Goal: Complete application form

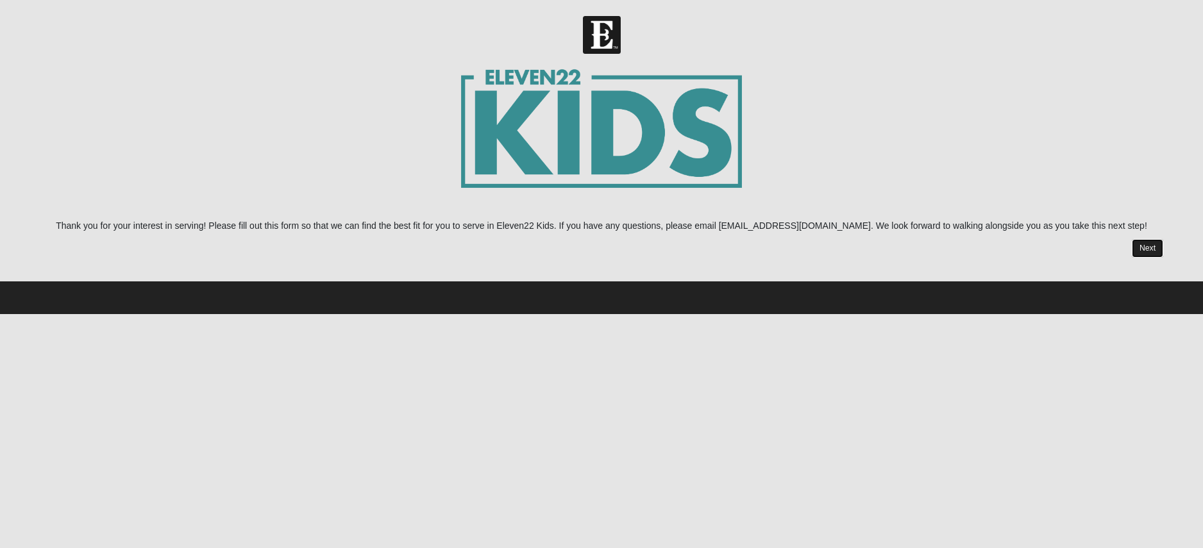
click at [1144, 249] on link "Next" at bounding box center [1146, 248] width 31 height 19
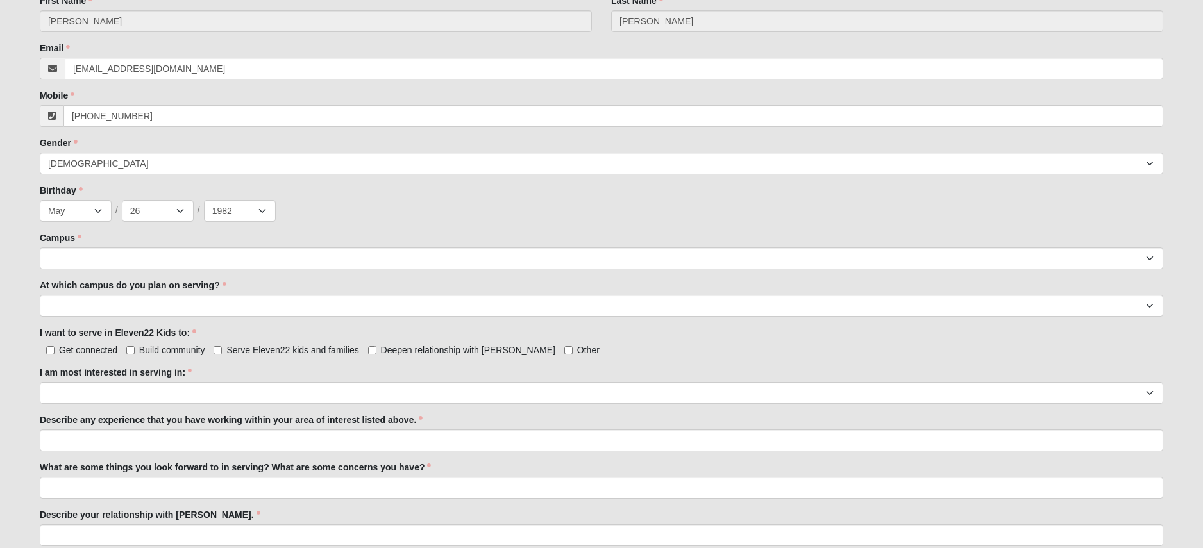
scroll to position [492, 0]
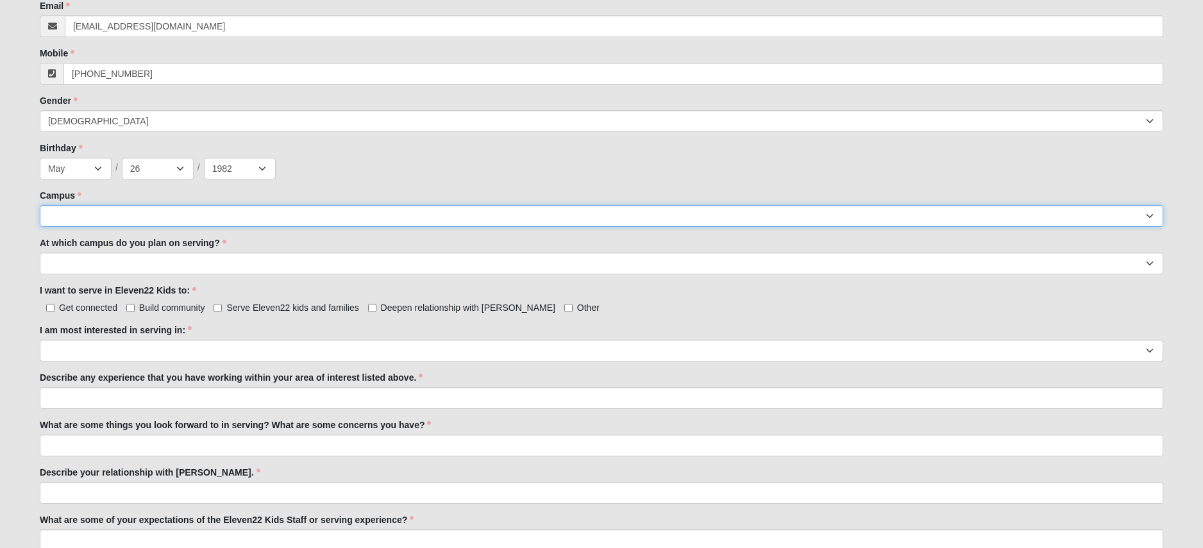
click at [844, 224] on select "[GEOGRAPHIC_DATA] [GEOGRAPHIC_DATA] (Coming Soon) Eleven22 Online [PERSON_NAME]…" at bounding box center [601, 216] width 1123 height 22
select select "5"
click at [40, 205] on select "[GEOGRAPHIC_DATA] [GEOGRAPHIC_DATA] (Coming Soon) Eleven22 Online [PERSON_NAME]…" at bounding box center [601, 216] width 1123 height 22
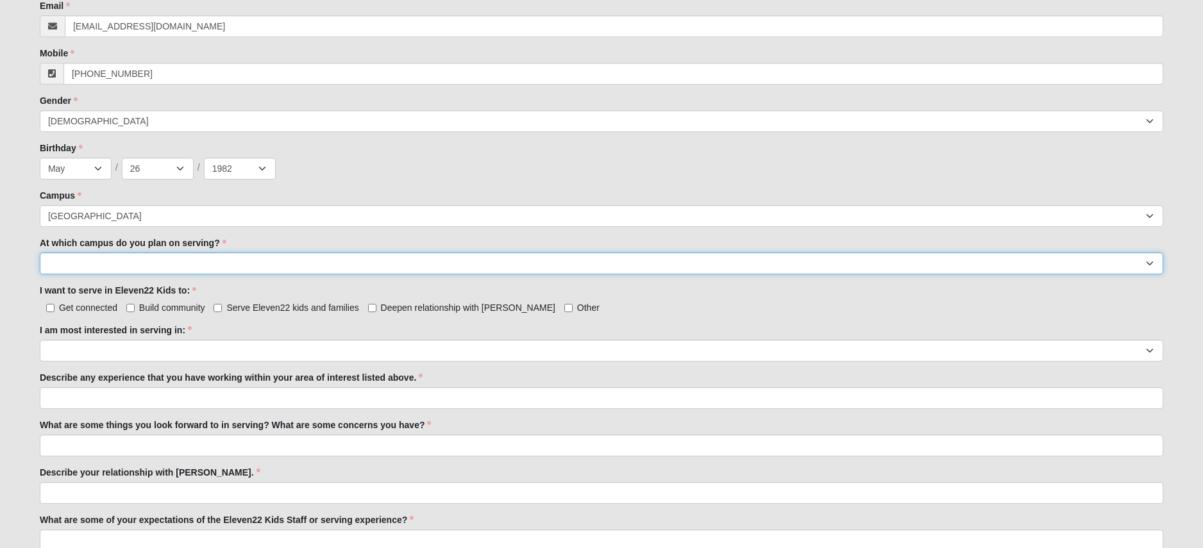
click at [120, 262] on select "[GEOGRAPHIC_DATA] [PERSON_NAME][GEOGRAPHIC_DATA] [GEOGRAPHIC_DATA] [GEOGRAPHIC_…" at bounding box center [601, 264] width 1123 height 22
select select "[GEOGRAPHIC_DATA]"
click at [40, 253] on select "[GEOGRAPHIC_DATA] [PERSON_NAME][GEOGRAPHIC_DATA] [GEOGRAPHIC_DATA] [GEOGRAPHIC_…" at bounding box center [601, 264] width 1123 height 22
click at [225, 308] on label "Serve Eleven22 kids and families" at bounding box center [285, 307] width 145 height 13
click at [222, 308] on input "Serve Eleven22 kids and families" at bounding box center [217, 308] width 8 height 8
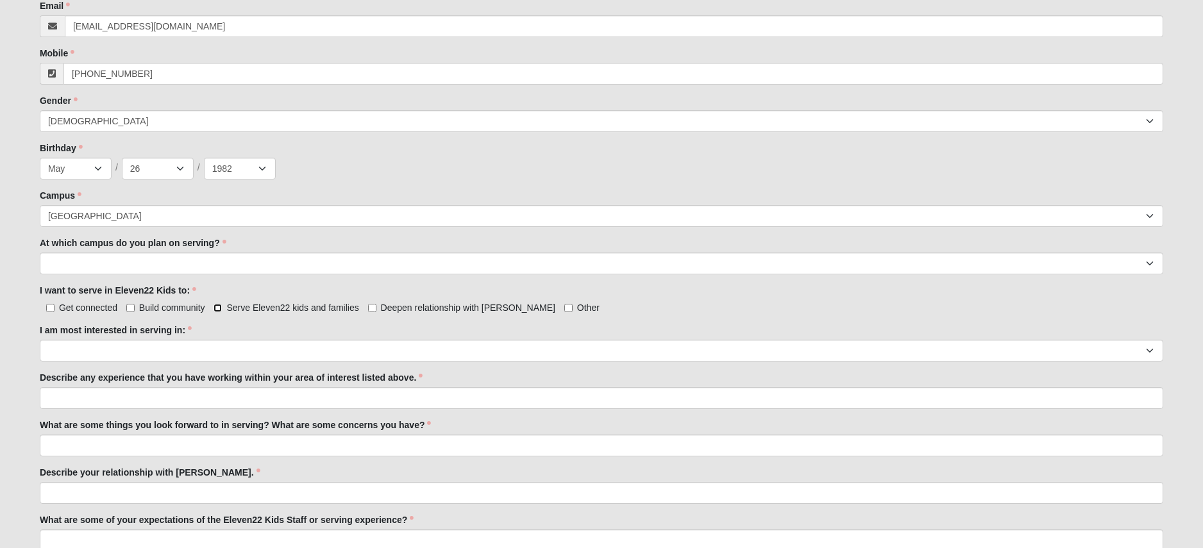
checkbox input "true"
click at [371, 308] on input "Deepen relationship with [PERSON_NAME]" at bounding box center [372, 308] width 8 height 8
checkbox input "true"
click at [279, 349] on select "Registration Tour Guide Preschool Disciple Group Leader Elementary Disciple Gro…" at bounding box center [601, 351] width 1123 height 22
select select "Undecided"
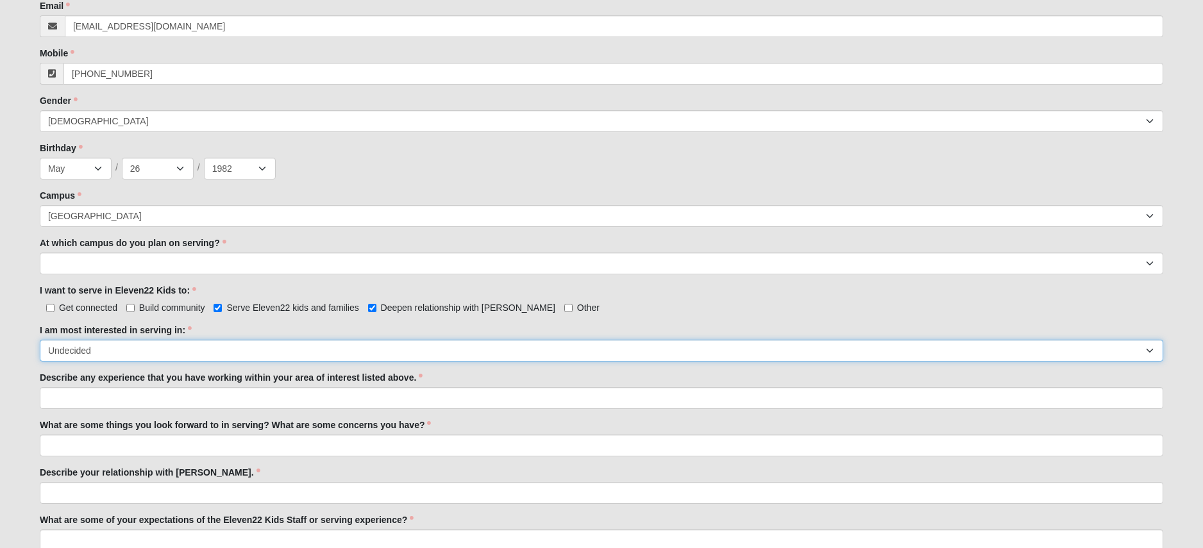
click at [40, 340] on select "Registration Tour Guide Preschool Disciple Group Leader Elementary Disciple Gro…" at bounding box center [601, 351] width 1123 height 22
click at [154, 401] on input "Describe any experience that you have working within your area of interest list…" at bounding box center [601, 398] width 1123 height 22
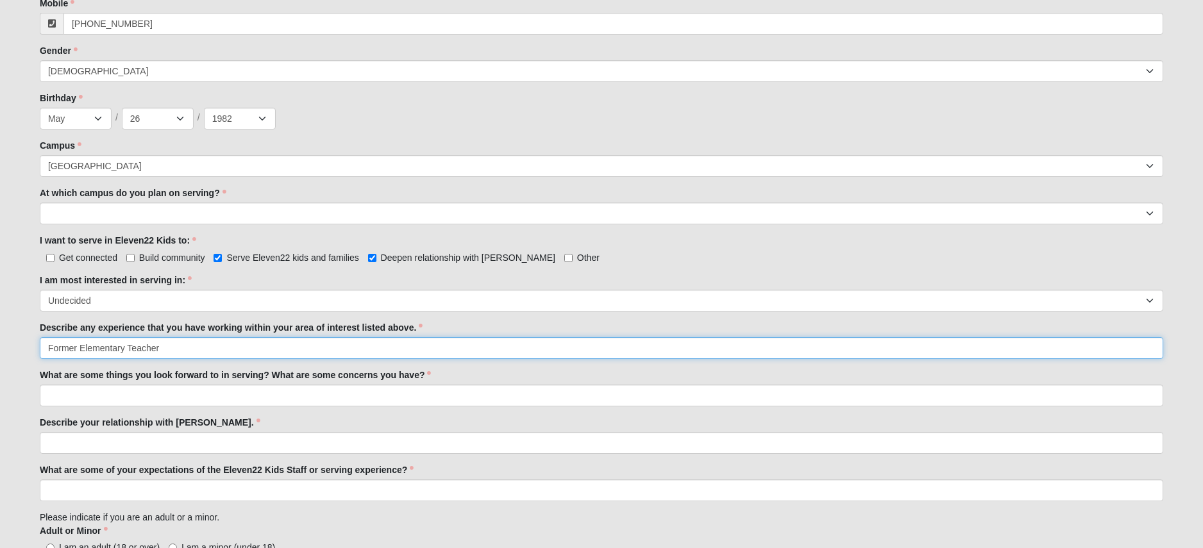
scroll to position [543, 0]
type input "Former Elementary Teacher 15+ years"
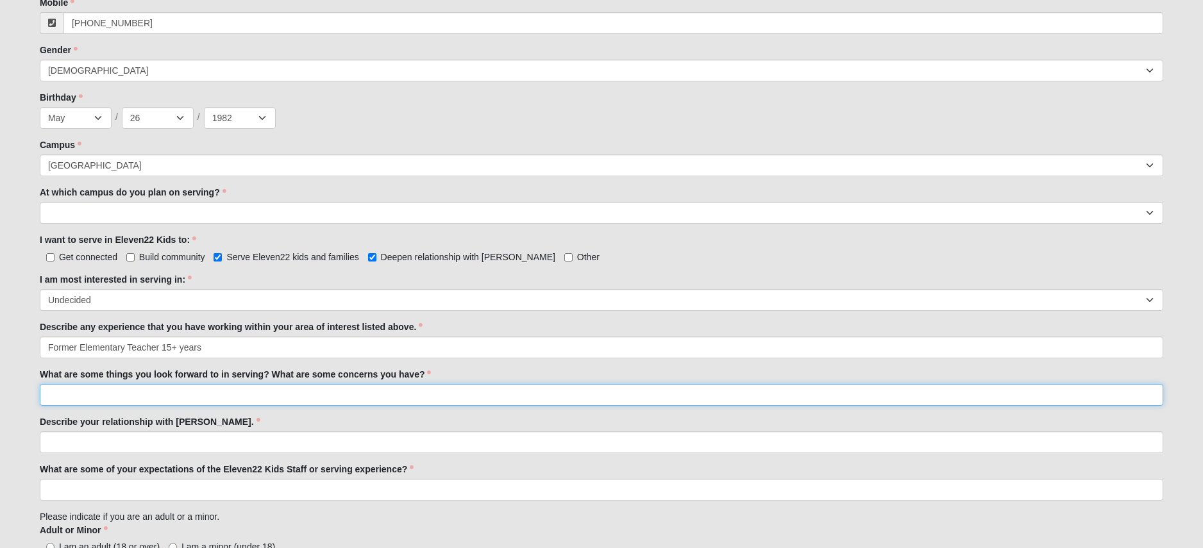
click at [158, 390] on input "What are some things you look forward to in serving? What are some concerns you…" at bounding box center [601, 395] width 1123 height 22
type input "B"
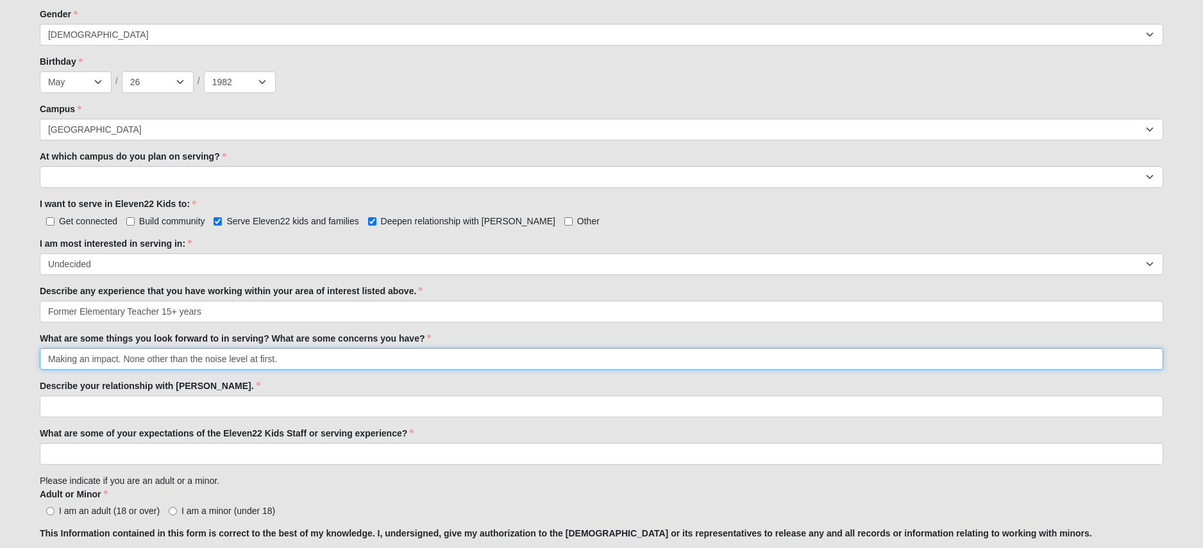
scroll to position [581, 0]
type input "Making an impact. None other than the noise level at first."
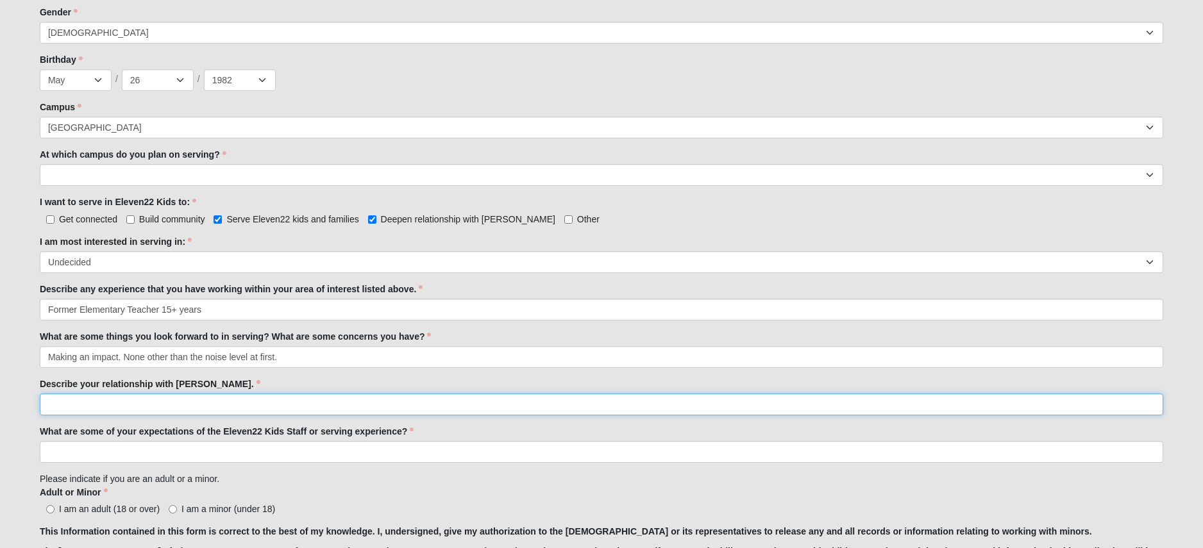
click at [159, 403] on input "Describe your relationship with [PERSON_NAME]." at bounding box center [601, 405] width 1123 height 22
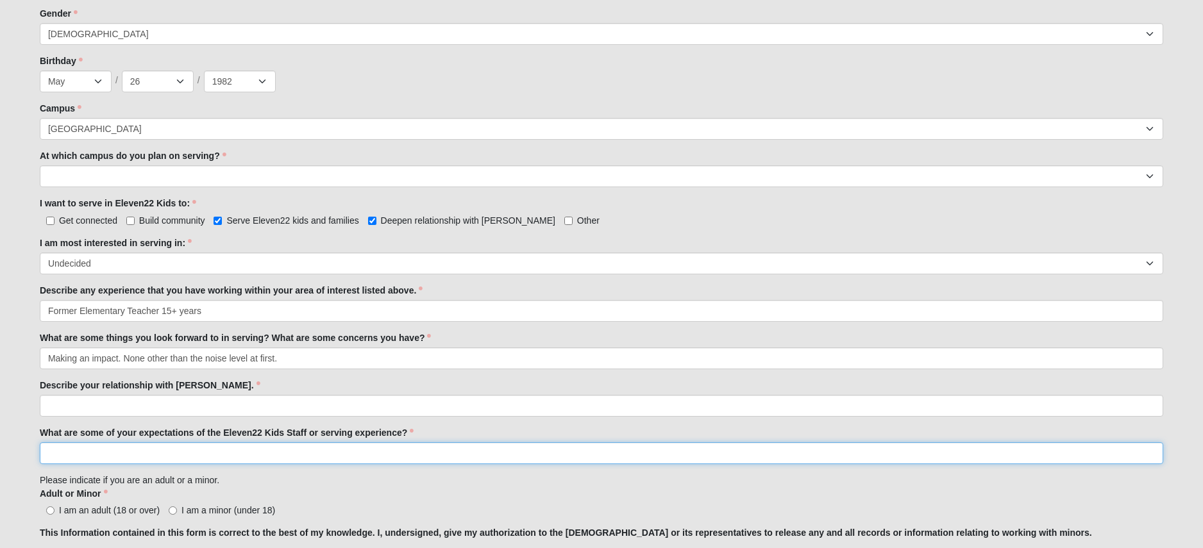
click at [104, 460] on input "What are some of your expectations of the Eleven22 Kids Staff or serving experi…" at bounding box center [601, 453] width 1123 height 22
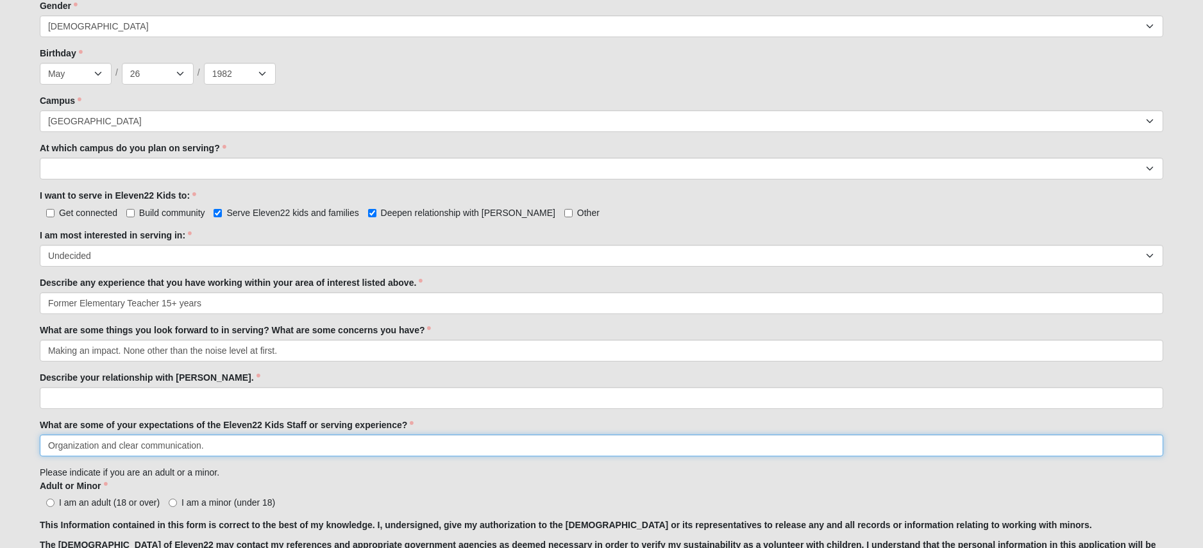
type input "Organization and clear communication."
click at [125, 398] on input "Describe your relationship with [PERSON_NAME]." at bounding box center [601, 398] width 1123 height 22
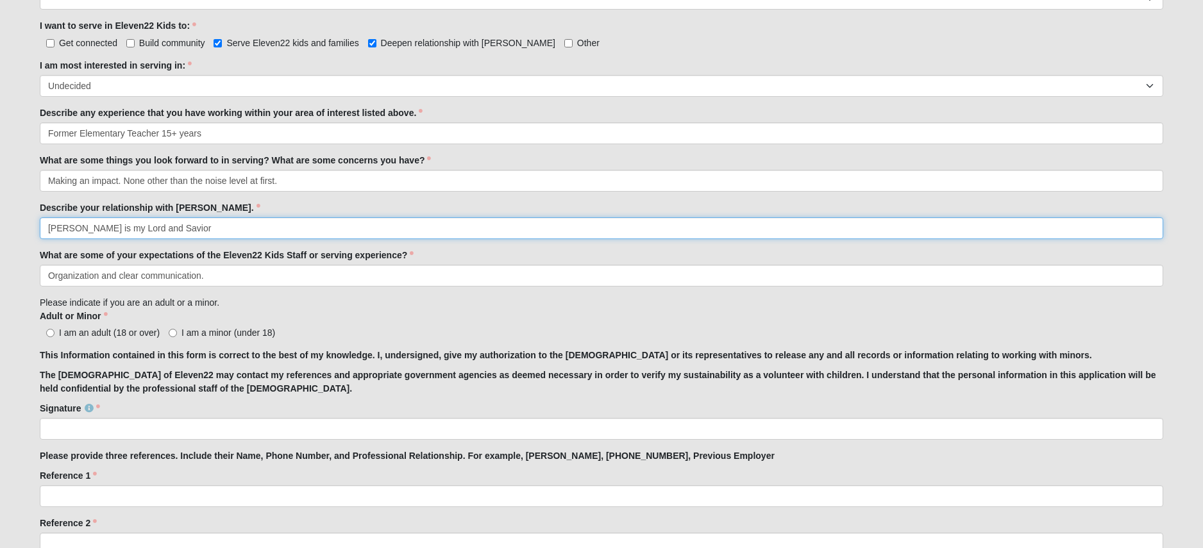
scroll to position [760, 0]
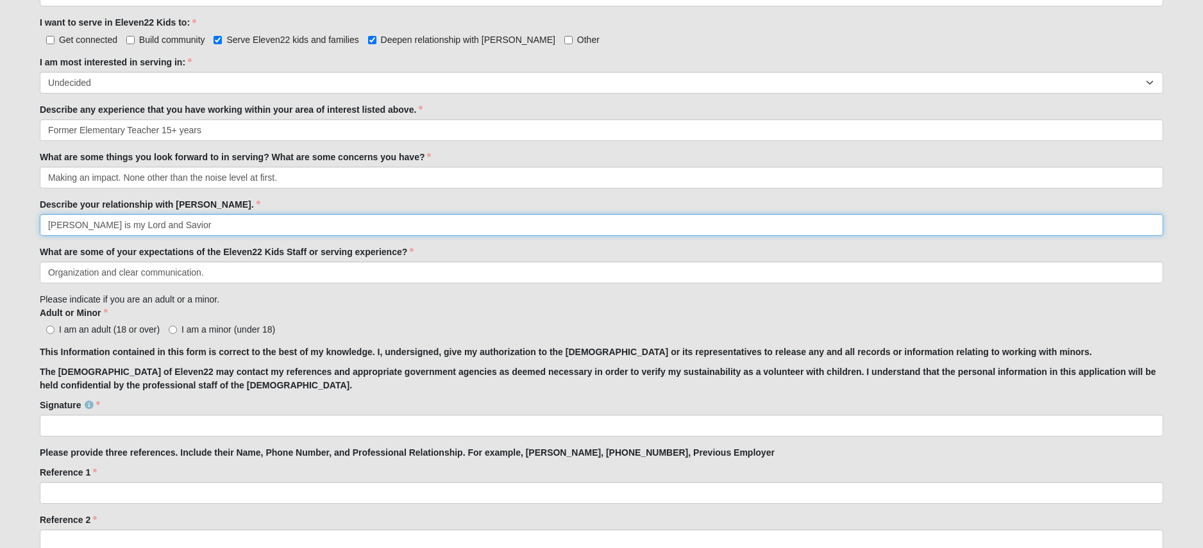
type input "[PERSON_NAME] is my Lord and Savior"
click at [53, 331] on input "I am an adult (18 or over)" at bounding box center [50, 330] width 8 height 8
radio input "true"
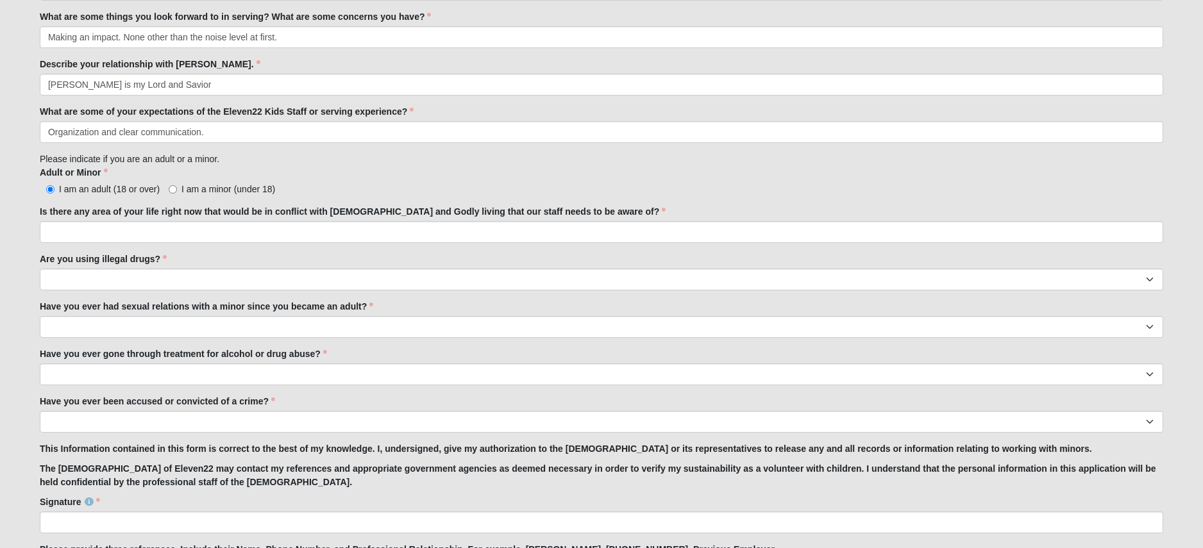
scroll to position [904, 0]
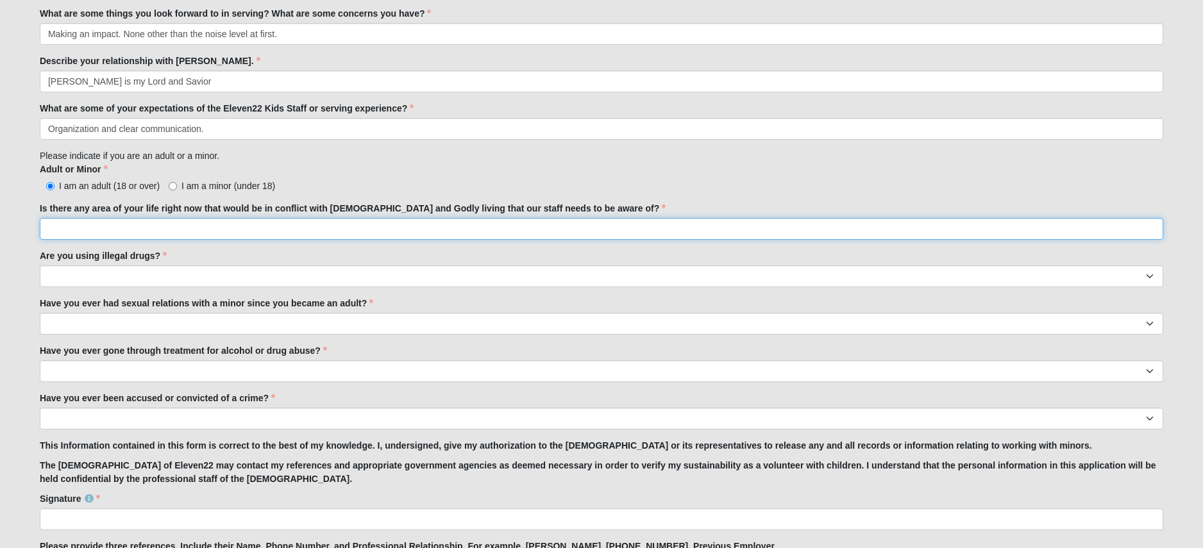
click at [86, 238] on input "Is there any area of your life right now that would be in conflict with [DEMOGR…" at bounding box center [601, 229] width 1123 height 22
type input "No"
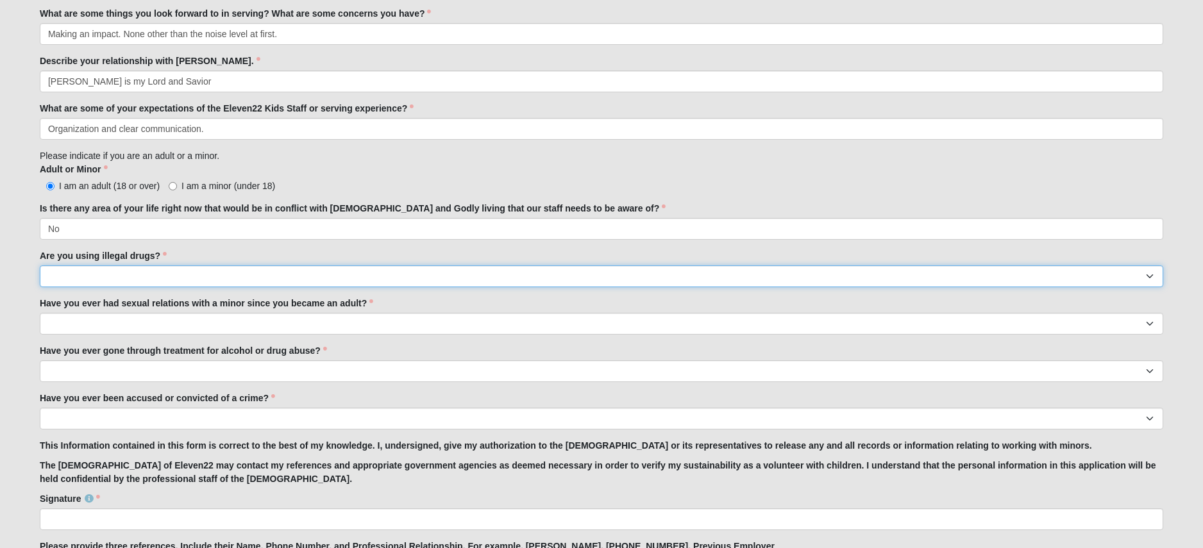
click at [88, 269] on select "Yes No" at bounding box center [601, 276] width 1123 height 22
select select "No"
click at [40, 265] on select "Yes No" at bounding box center [601, 276] width 1123 height 22
click at [87, 321] on select "Yes No" at bounding box center [601, 324] width 1123 height 22
select select "No"
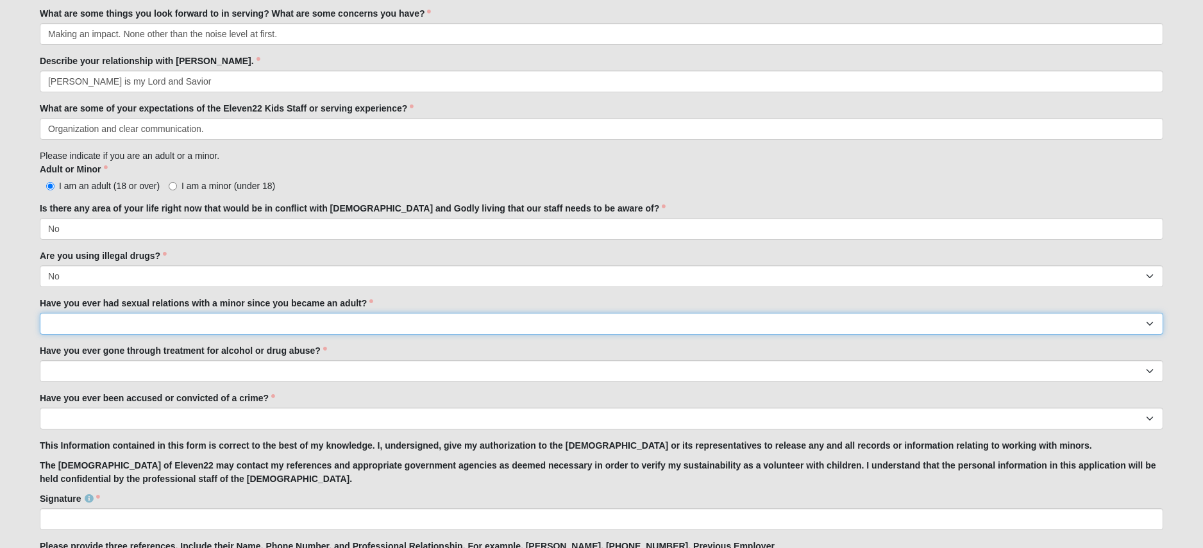
click at [40, 313] on select "Yes No" at bounding box center [601, 324] width 1123 height 22
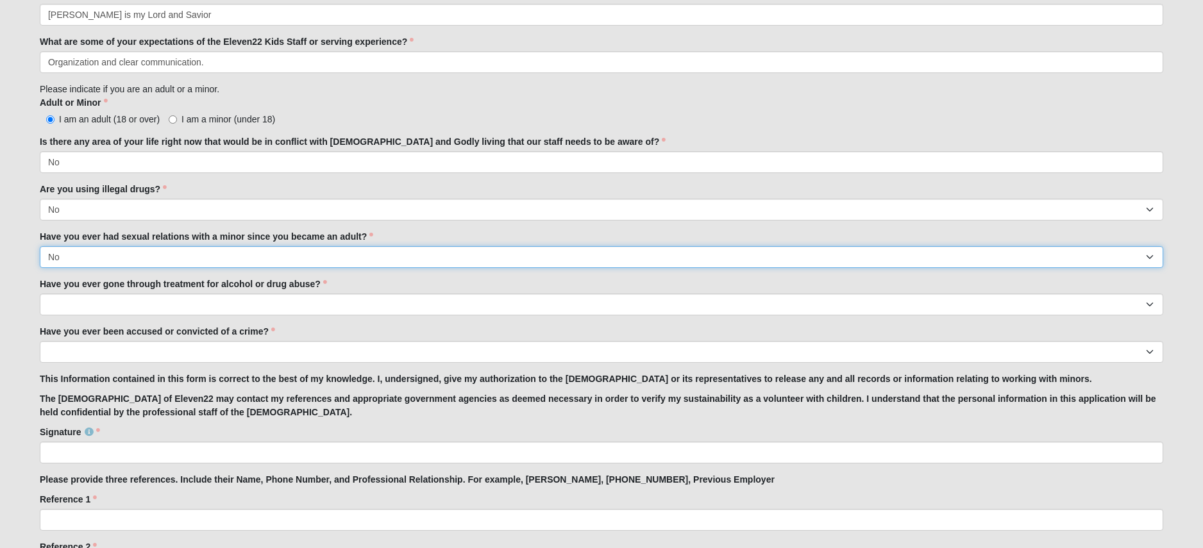
scroll to position [981, 0]
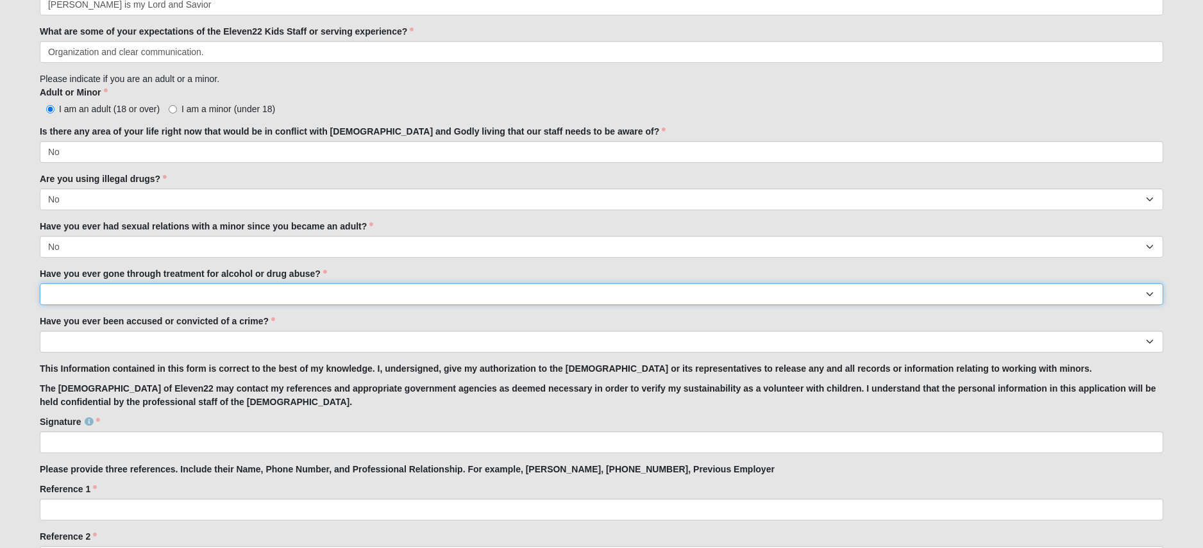
click at [88, 297] on select "Yes No" at bounding box center [601, 294] width 1123 height 22
select select "No"
click at [40, 283] on select "Yes No" at bounding box center [601, 294] width 1123 height 22
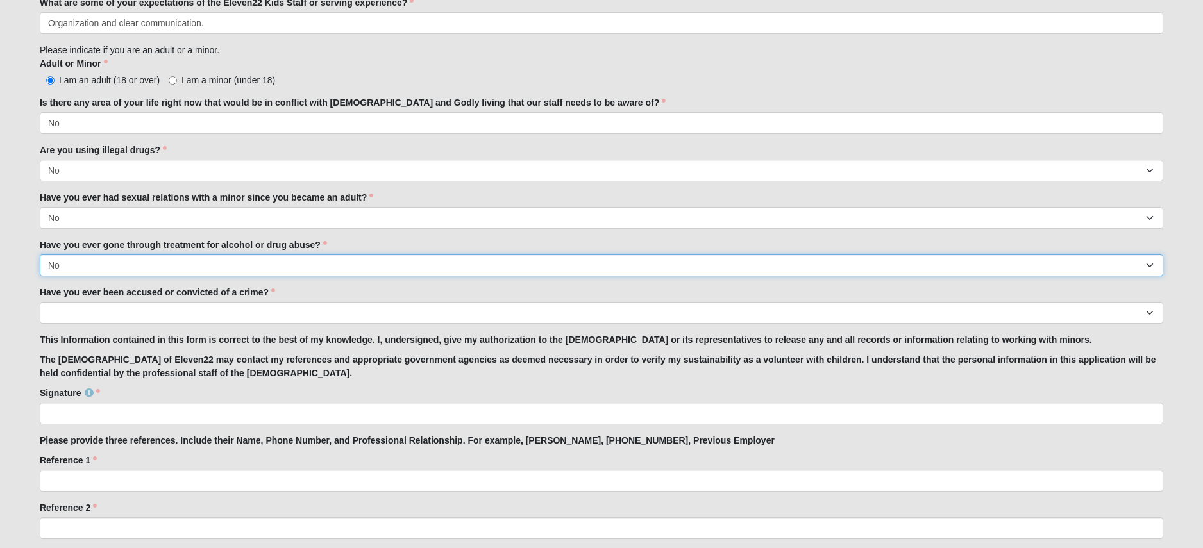
scroll to position [1018, 0]
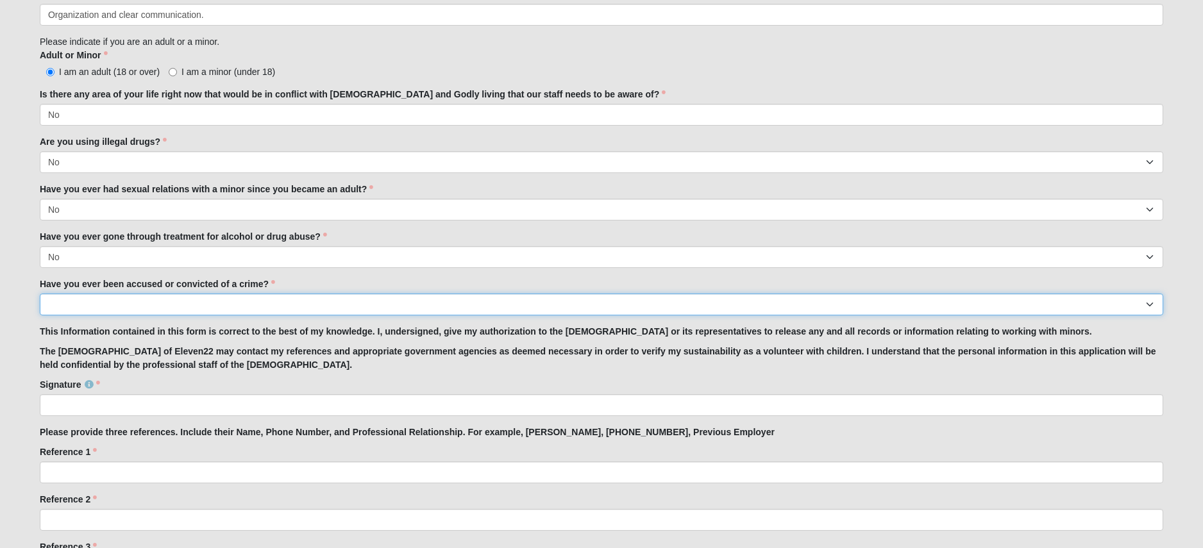
click at [87, 306] on select "Yes No" at bounding box center [601, 305] width 1123 height 22
select select "No"
click at [40, 294] on select "Yes No" at bounding box center [601, 305] width 1123 height 22
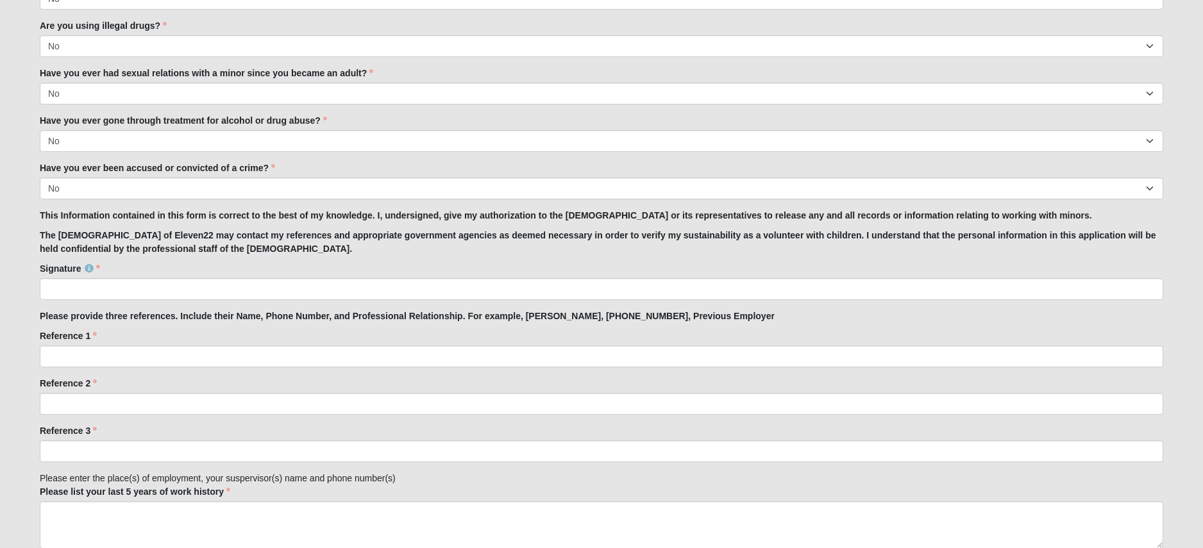
scroll to position [1136, 0]
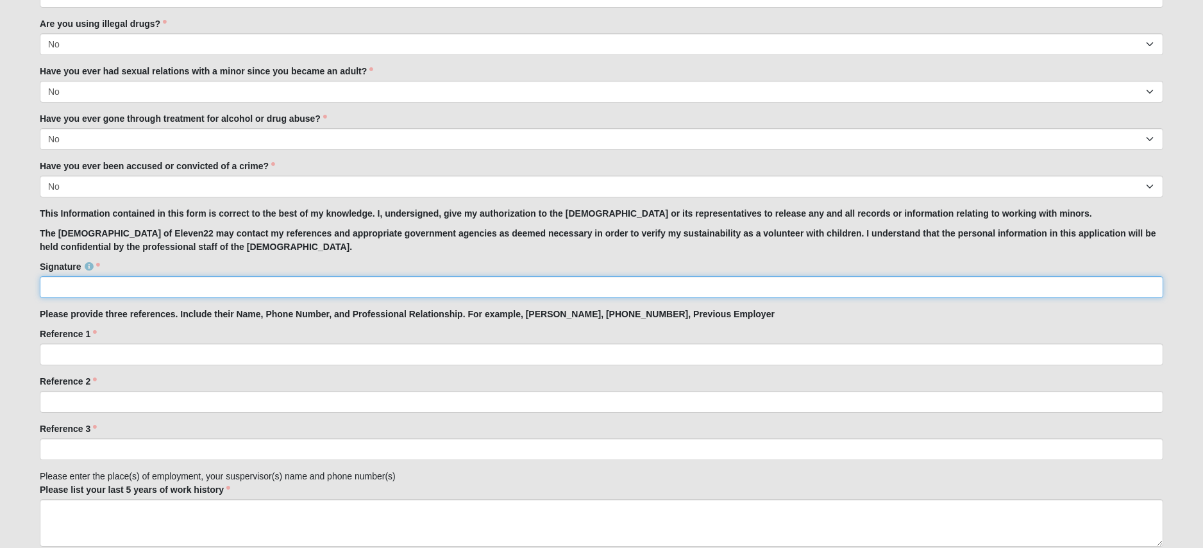
click at [85, 287] on input "Signature" at bounding box center [601, 287] width 1123 height 22
type input "[PERSON_NAME]"
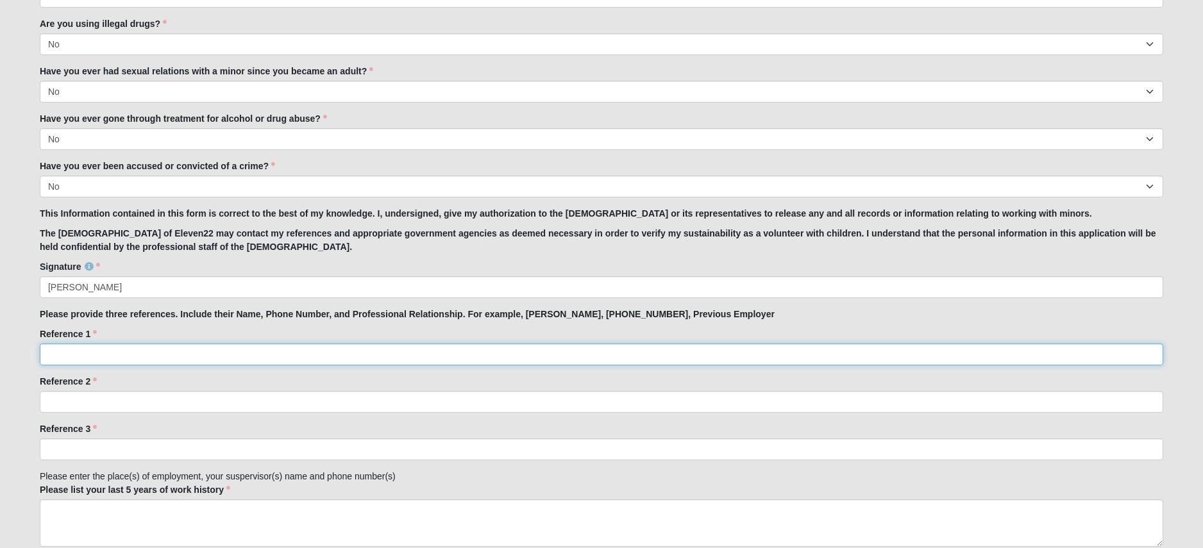
click at [104, 351] on input "Reference 1" at bounding box center [601, 355] width 1123 height 22
type input "[PERSON_NAME]"
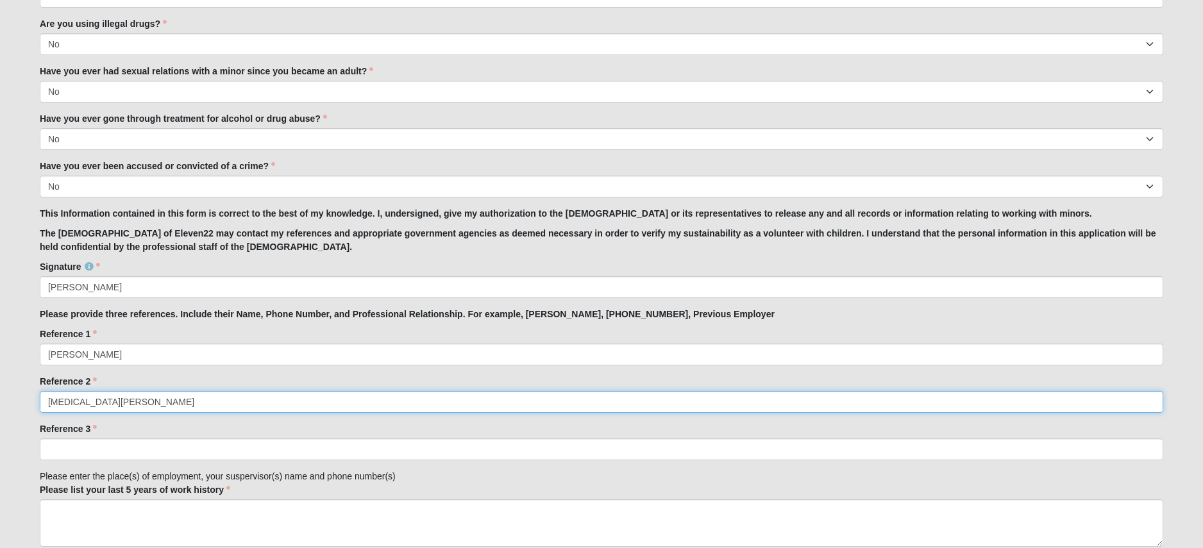
type input "[MEDICAL_DATA][PERSON_NAME]"
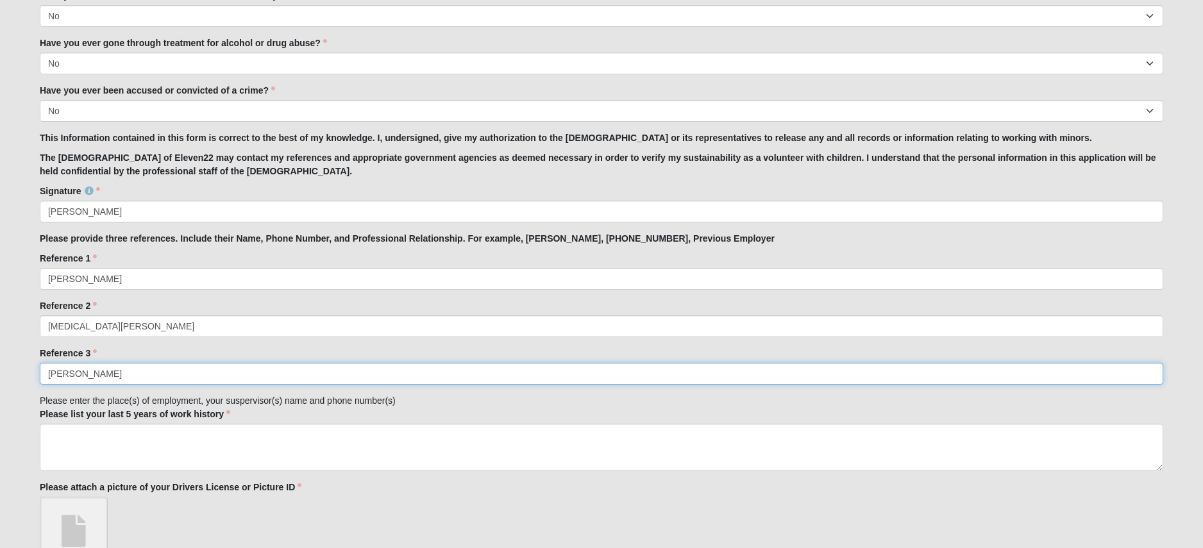
scroll to position [1213, 0]
type input "[PERSON_NAME]"
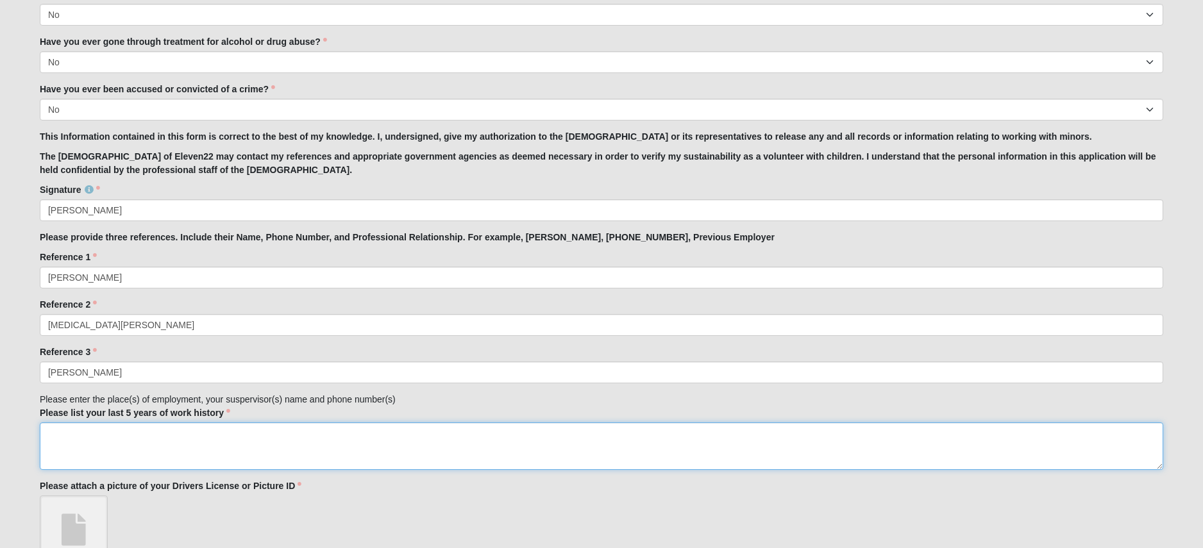
click at [121, 425] on textarea "Please list your last 5 years of work history" at bounding box center [601, 445] width 1123 height 47
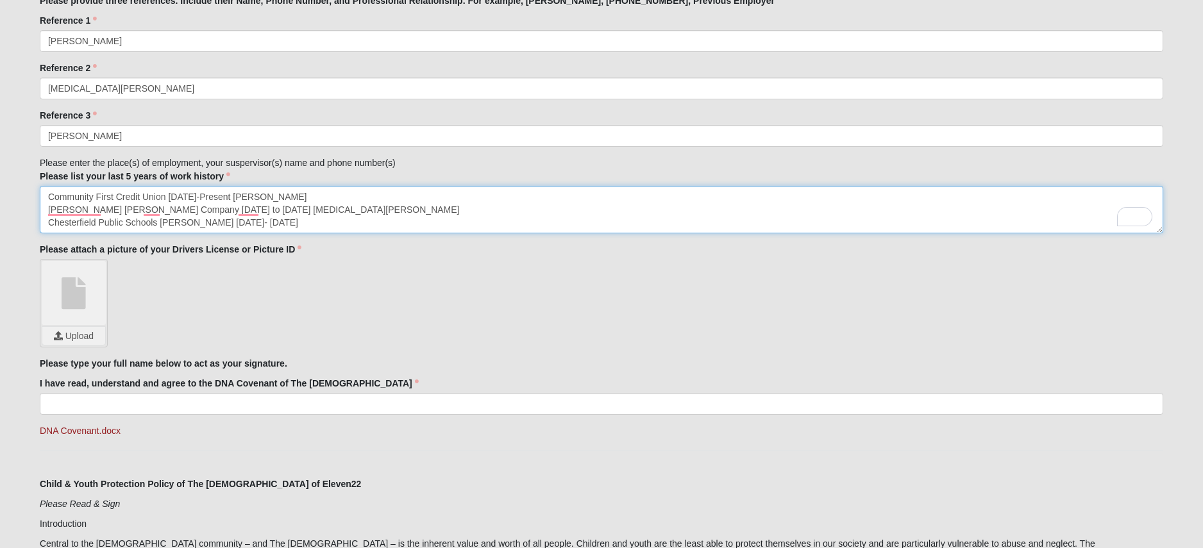
scroll to position [1459, 0]
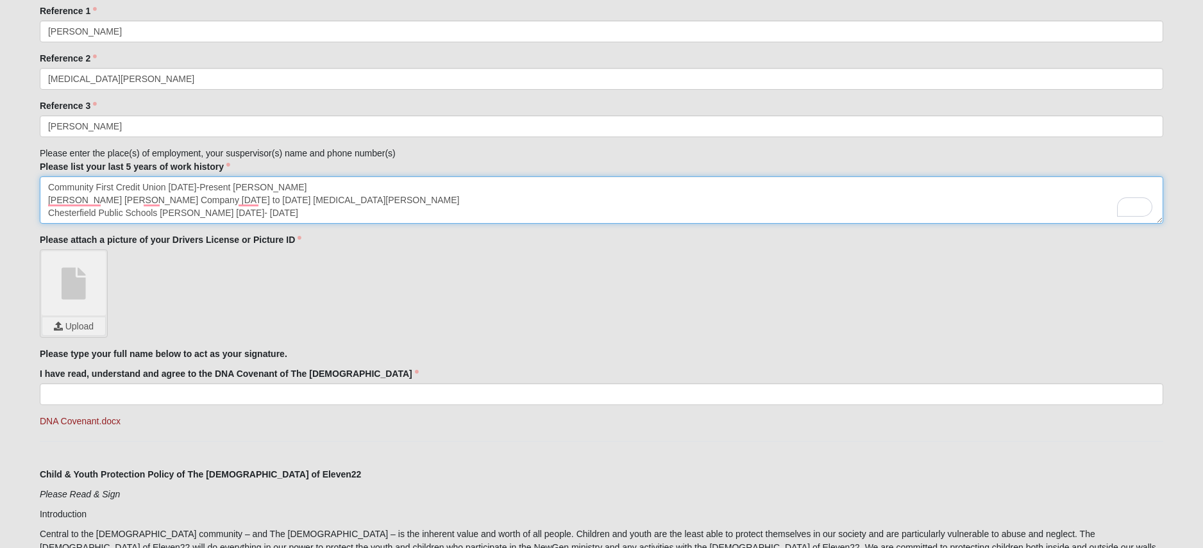
type textarea "Community First Credit Union [DATE]-Present [PERSON_NAME] [PERSON_NAME] [PERSON…"
click at [90, 255] on link at bounding box center [74, 283] width 64 height 64
click at [78, 327] on input "file" at bounding box center [73, 326] width 63 height 18
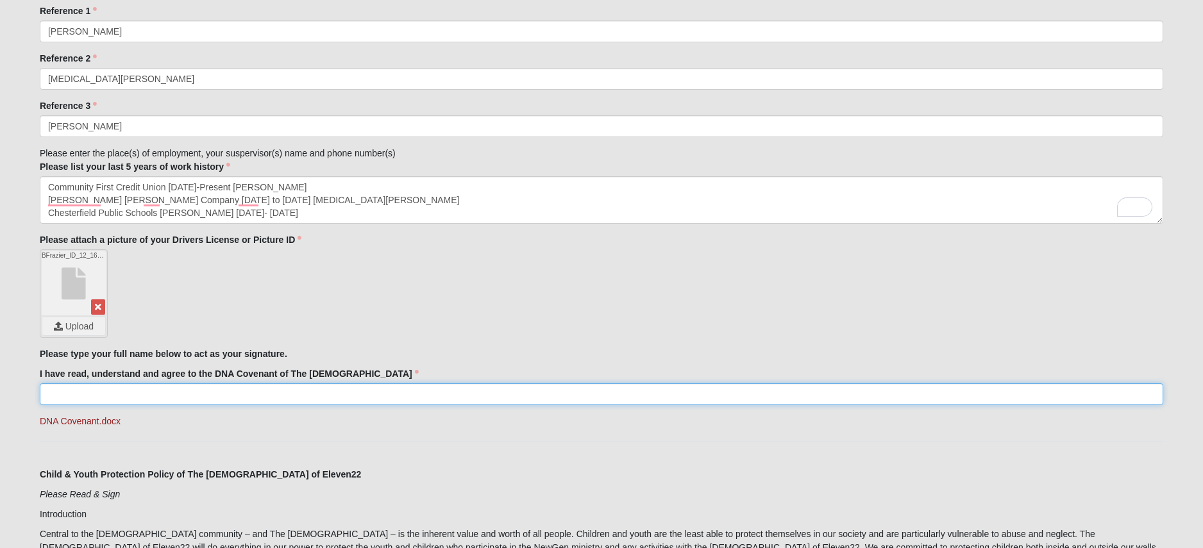
click at [539, 390] on input "I have read, understand and agree to the DNA Covenant of The [DEMOGRAPHIC_DATA]" at bounding box center [601, 394] width 1123 height 22
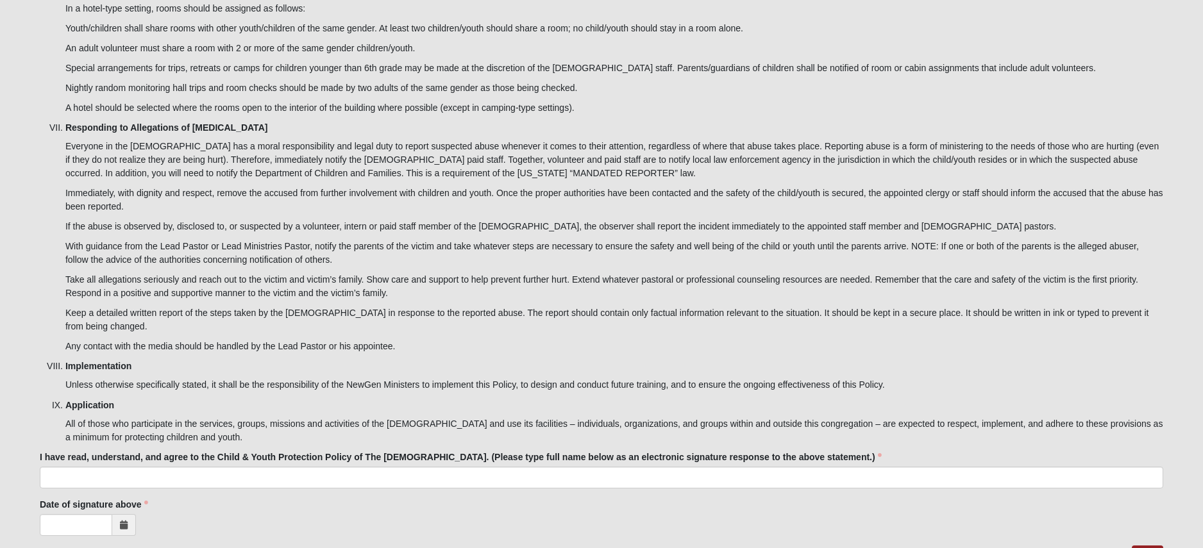
scroll to position [3867, 0]
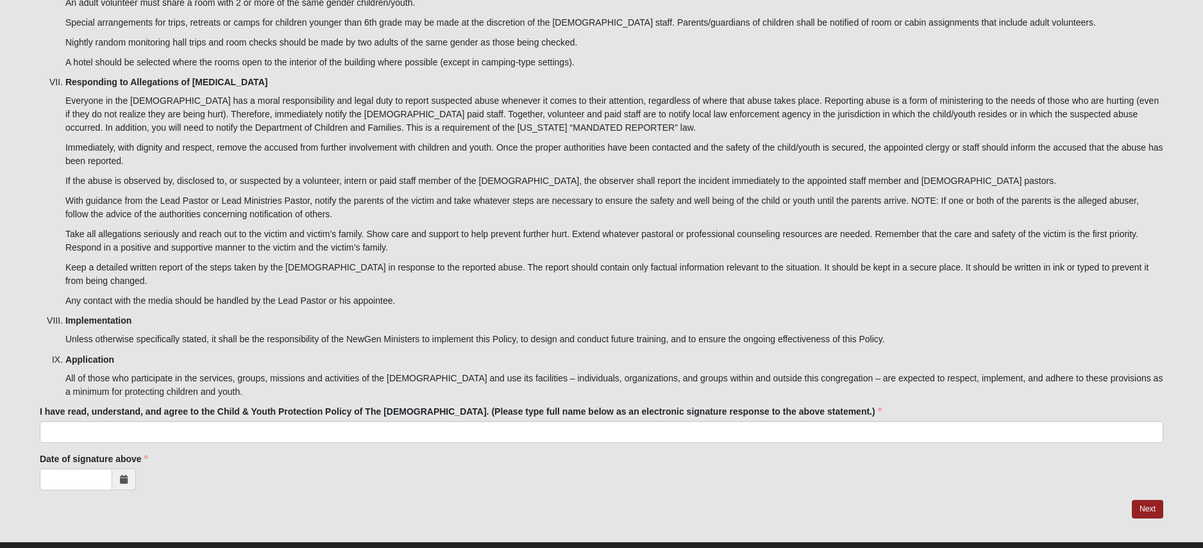
type input "[PERSON_NAME]"
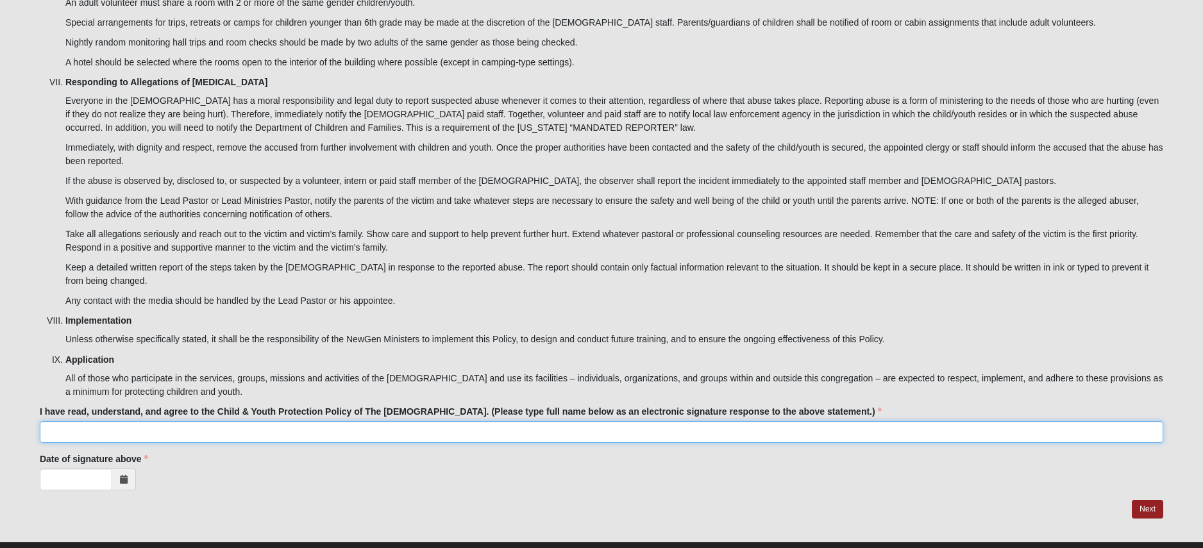
click at [580, 421] on input "I have read, understand, and agree to the Child & Youth Protection Policy of Th…" at bounding box center [601, 432] width 1123 height 22
type input "[PERSON_NAME]"
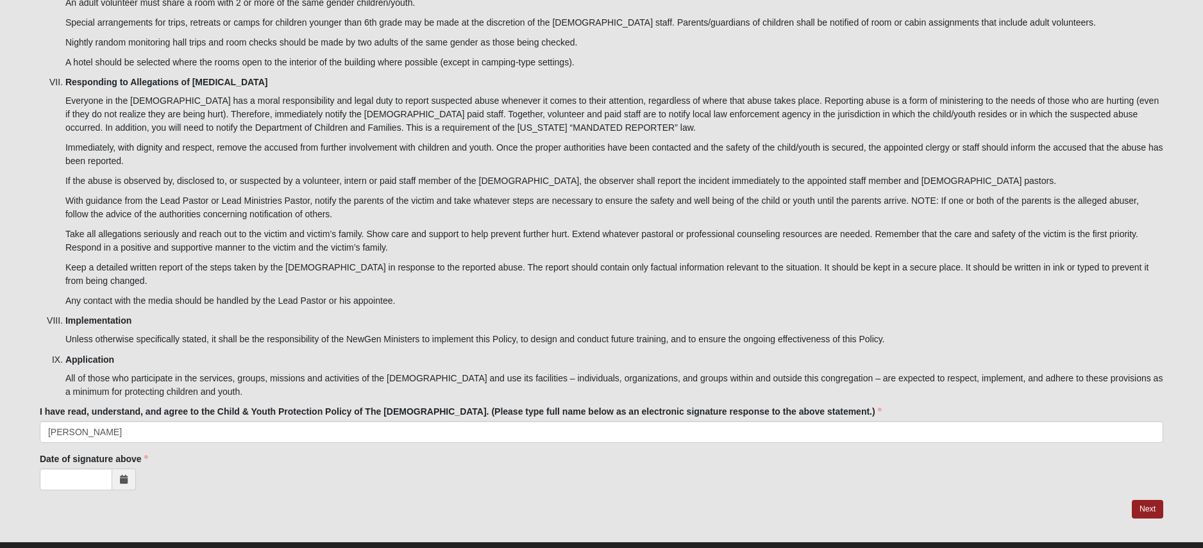
click at [124, 475] on icon at bounding box center [124, 479] width 8 height 9
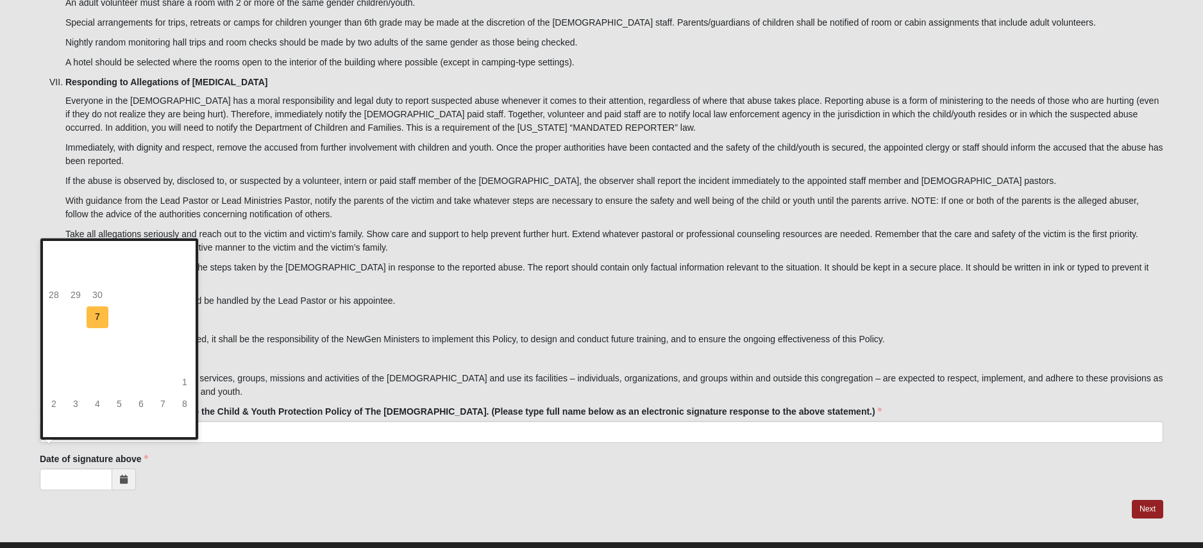
click at [99, 322] on td "7" at bounding box center [98, 317] width 22 height 22
type input "[DATE]"
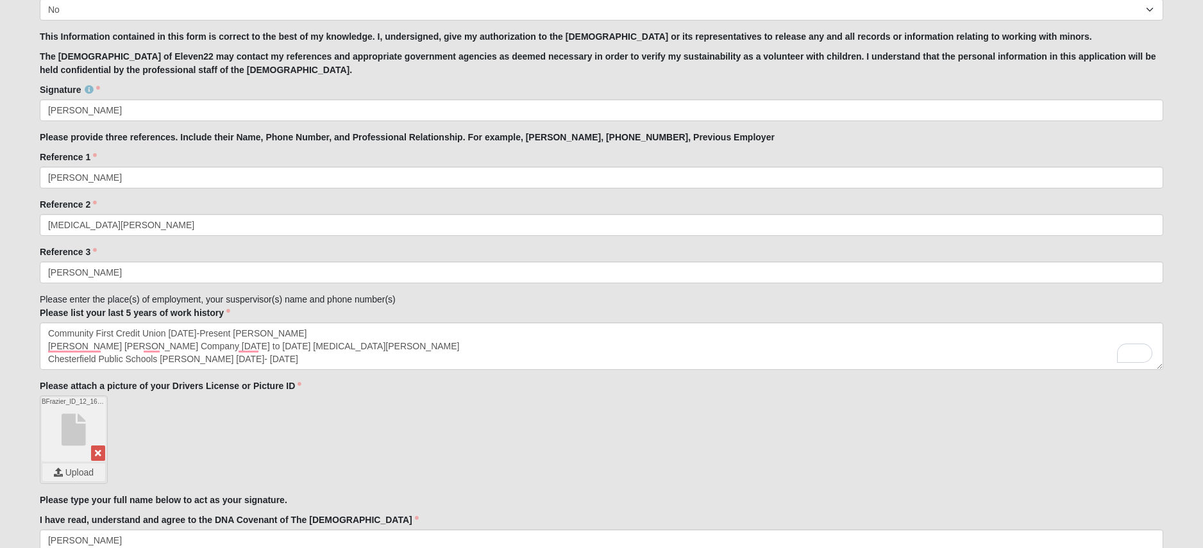
scroll to position [1299, 0]
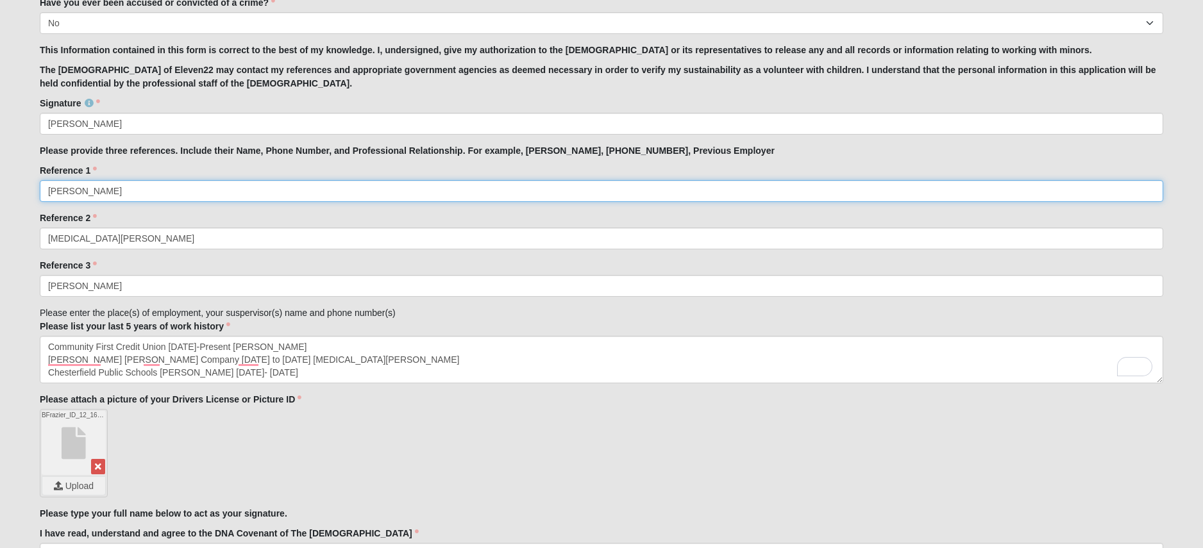
click at [148, 189] on input "[PERSON_NAME]" at bounding box center [601, 191] width 1123 height 22
type input "[PERSON_NAME], IT works Colleague, 817.713.6583"
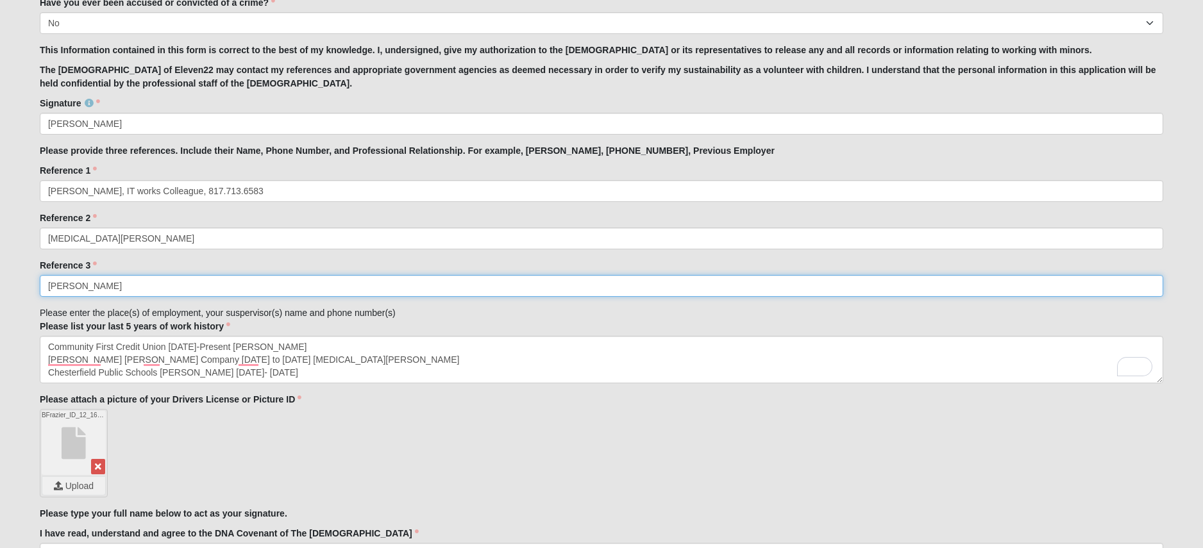
click at [122, 282] on input "[PERSON_NAME]" at bounding box center [601, 286] width 1123 height 22
type input "[PERSON_NAME], 904.710.6466 Manager"
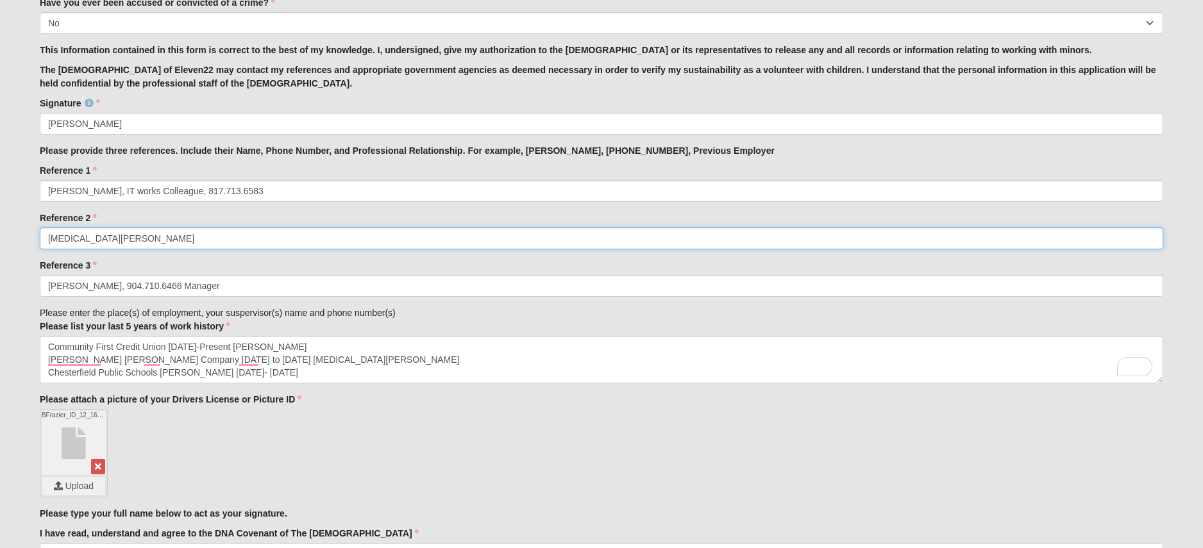
click at [126, 238] on input "[MEDICAL_DATA][PERSON_NAME]" at bounding box center [601, 239] width 1123 height 22
type input "[MEDICAL_DATA][PERSON_NAME], Regional Sales Director, 651.200.5747"
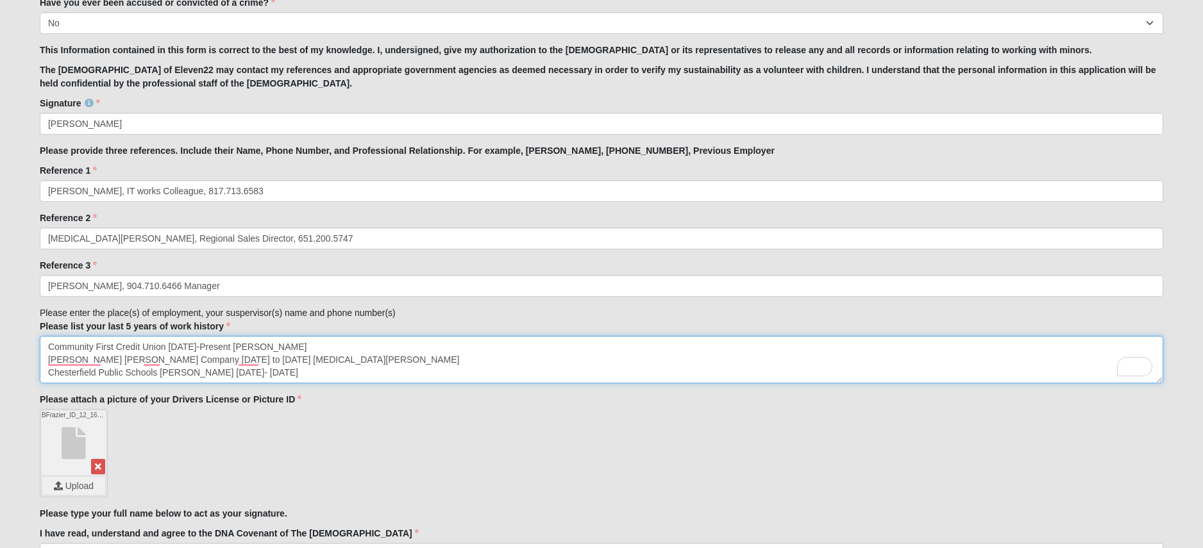
click at [291, 349] on textarea "Community First Credit Union [DATE]-Present [PERSON_NAME] [PERSON_NAME] [PERSON…" at bounding box center [601, 359] width 1123 height 47
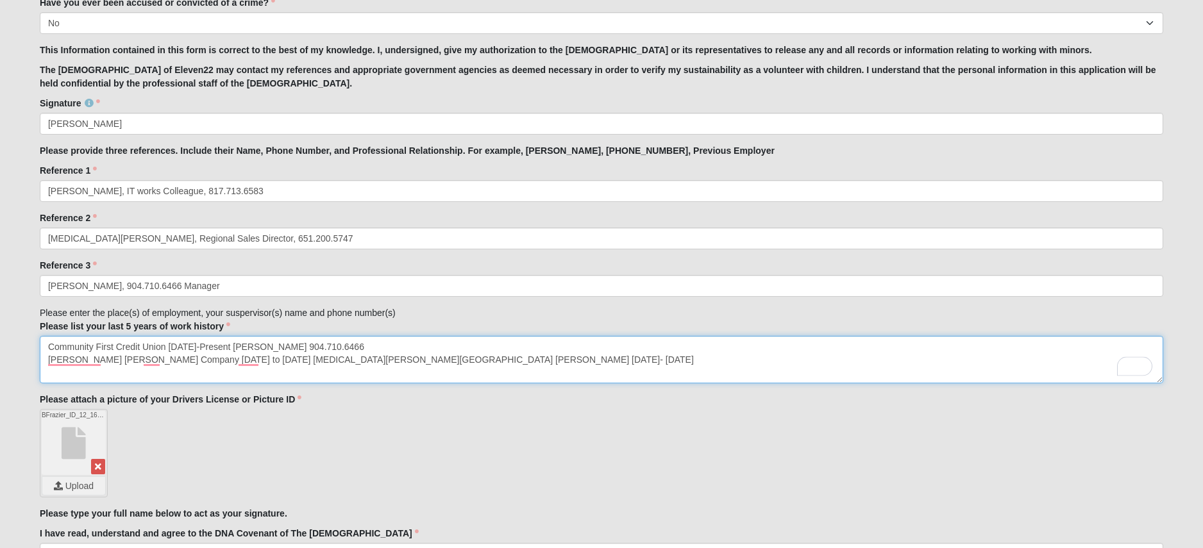
click at [300, 361] on textarea "Community First Credit Union [DATE]-Present [PERSON_NAME] 904.710.6466 [PERSON_…" at bounding box center [601, 359] width 1123 height 47
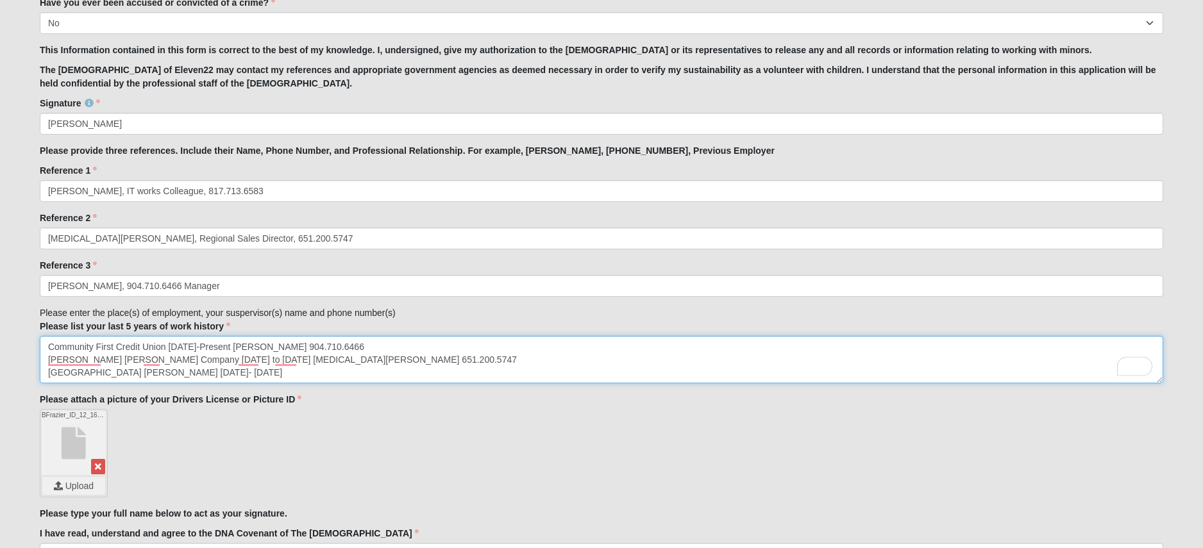
click at [330, 376] on textarea "Community First Credit Union [DATE]-Present [PERSON_NAME] 904.710.6466 [PERSON_…" at bounding box center [601, 359] width 1123 height 47
paste textarea "[PHONE_NUMBER]"
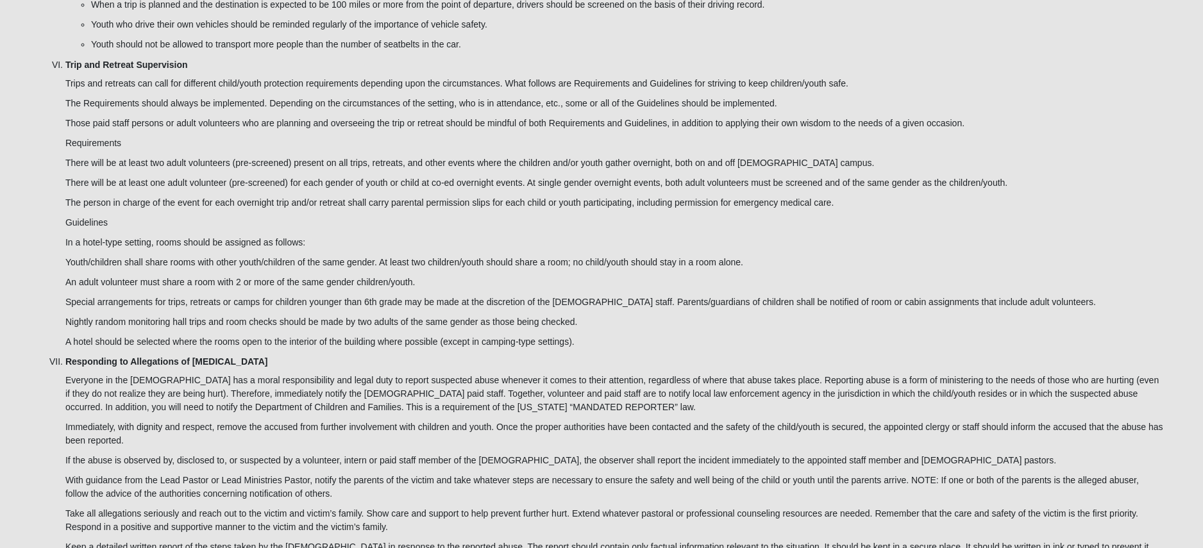
scroll to position [3867, 0]
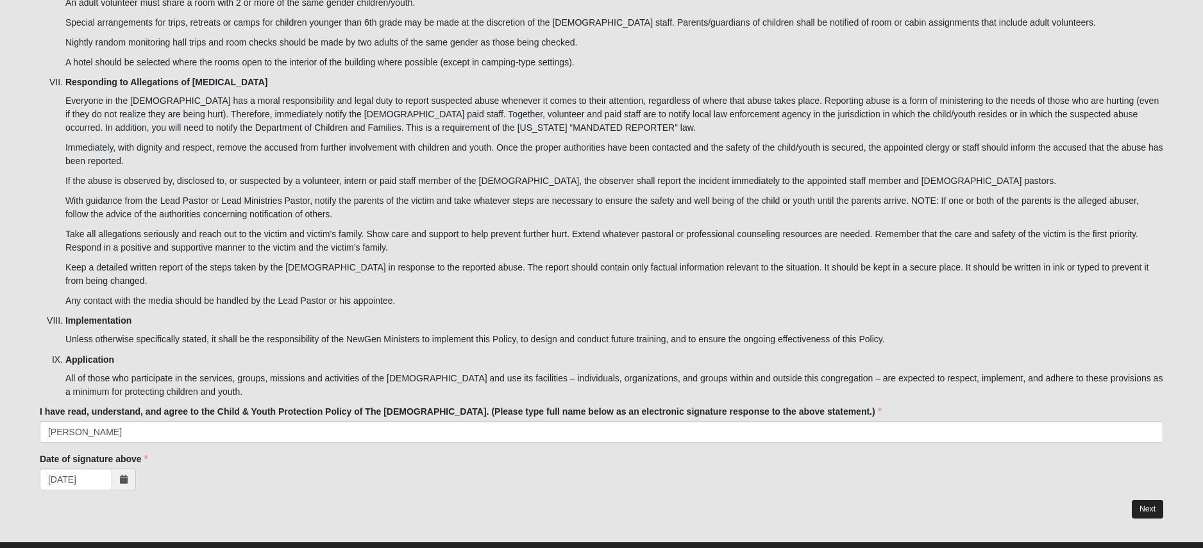
type textarea "Community First Credit Union [DATE]-Present [PERSON_NAME] 904.710.6466 [PERSON_…"
click at [1162, 500] on link "Next" at bounding box center [1146, 509] width 31 height 19
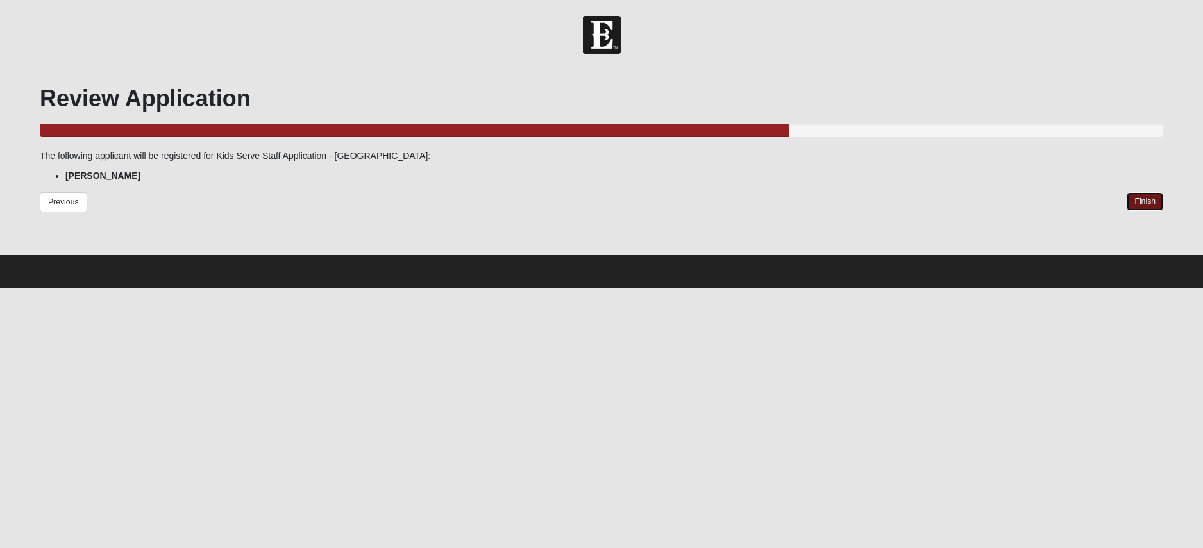
click at [1143, 204] on link "Finish" at bounding box center [1144, 201] width 37 height 19
